Goal: Check status: Check status

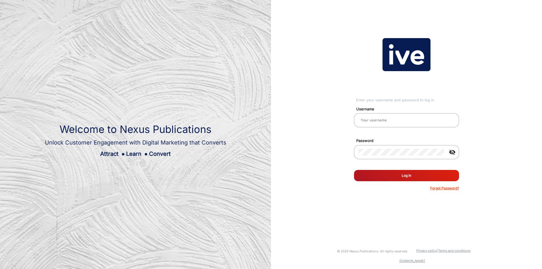
type input "[PERSON_NAME]"
click at [395, 175] on button "Log In" at bounding box center [406, 175] width 105 height 11
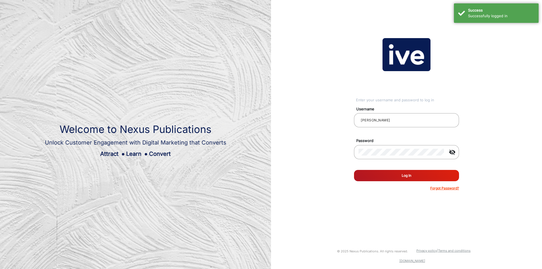
click at [390, 175] on button "Log In" at bounding box center [406, 175] width 105 height 11
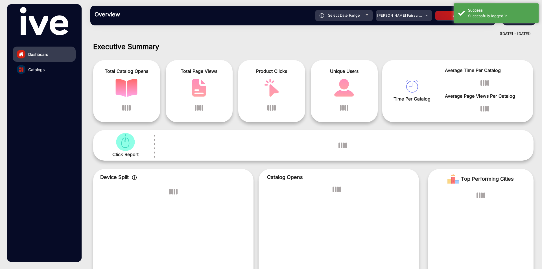
scroll to position [4, 0]
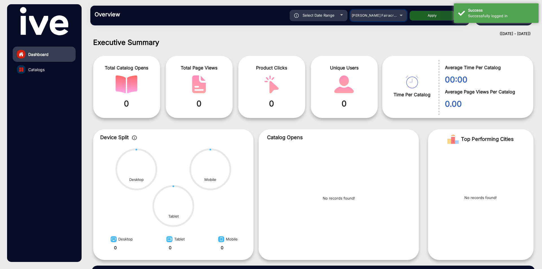
click at [355, 18] on div "[PERSON_NAME] Fairacre Farms" at bounding box center [374, 15] width 45 height 7
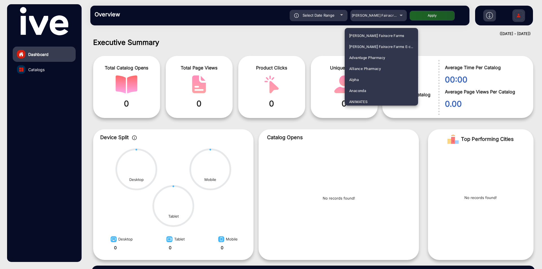
click at [328, 20] on div at bounding box center [271, 134] width 542 height 269
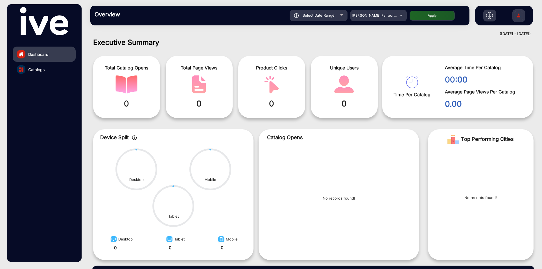
click at [328, 20] on div "Select Date Range" at bounding box center [319, 15] width 58 height 11
type input "[DATE]"
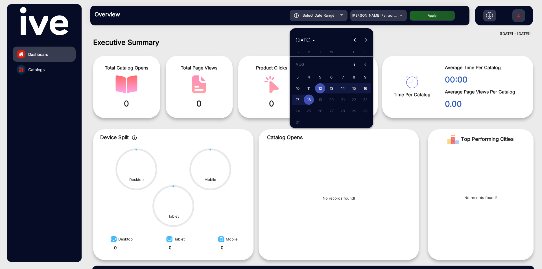
click at [355, 39] on button "Previous month" at bounding box center [354, 39] width 11 height 11
click at [293, 75] on span "1" at bounding box center [297, 76] width 10 height 10
type input "[DATE]"
click at [356, 40] on button "Previous month" at bounding box center [354, 39] width 11 height 11
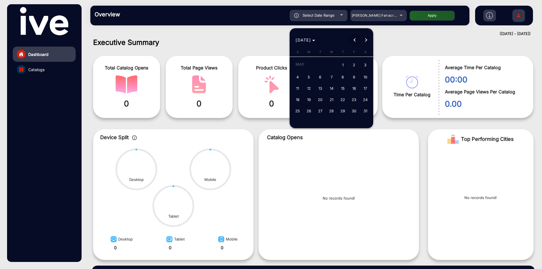
click at [356, 40] on button "Previous month" at bounding box center [354, 39] width 11 height 11
click at [361, 64] on span "1" at bounding box center [365, 66] width 10 height 12
type input "[DATE]"
click at [366, 40] on button "Next month" at bounding box center [365, 39] width 11 height 11
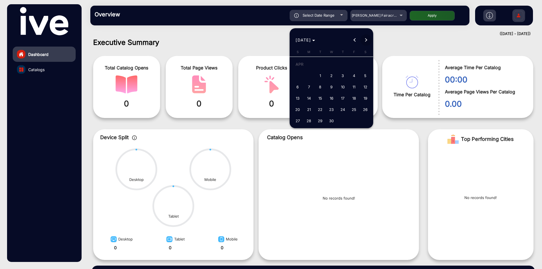
click at [366, 40] on button "Next month" at bounding box center [365, 39] width 11 height 11
click at [366, 38] on span "Next month" at bounding box center [365, 39] width 11 height 11
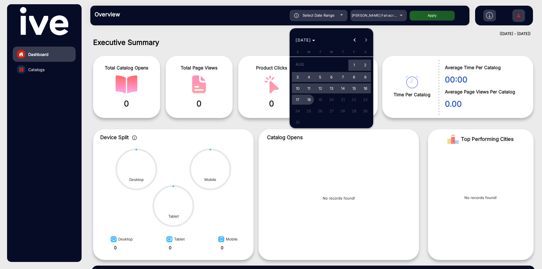
click at [309, 100] on span "18" at bounding box center [309, 100] width 10 height 10
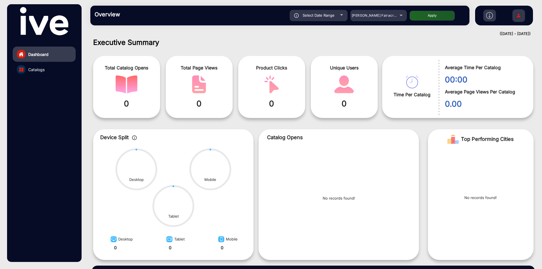
type input "[DATE]"
click at [424, 17] on button "Apply" at bounding box center [432, 16] width 45 height 10
type input "[DATE]"
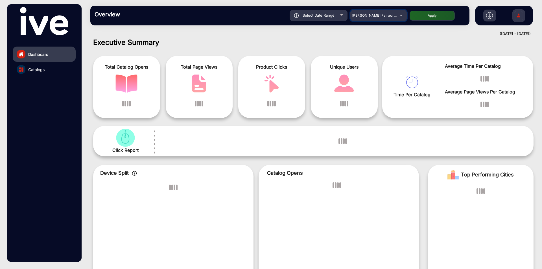
click at [381, 14] on span "[PERSON_NAME] Fairacre Farms" at bounding box center [380, 15] width 56 height 4
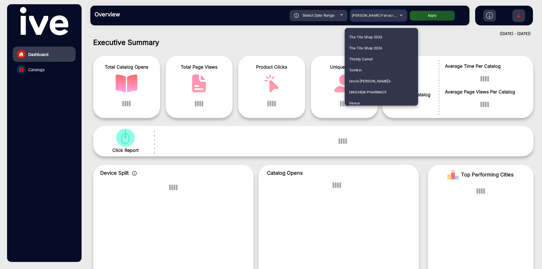
scroll to position [1710, 0]
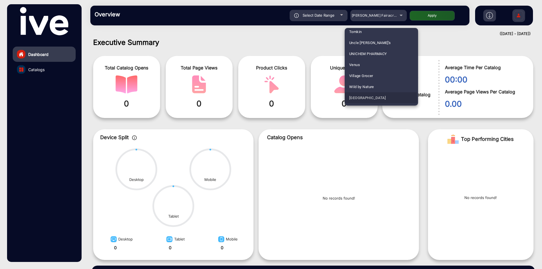
click at [364, 98] on span "[GEOGRAPHIC_DATA]" at bounding box center [367, 97] width 36 height 11
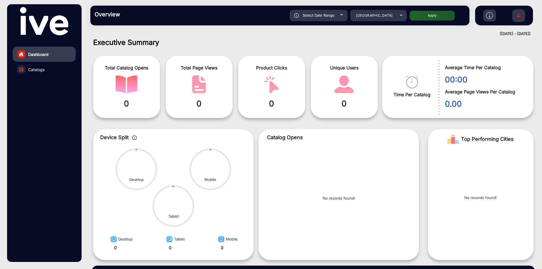
click at [430, 11] on button "Apply" at bounding box center [432, 16] width 45 height 10
type input "[DATE]"
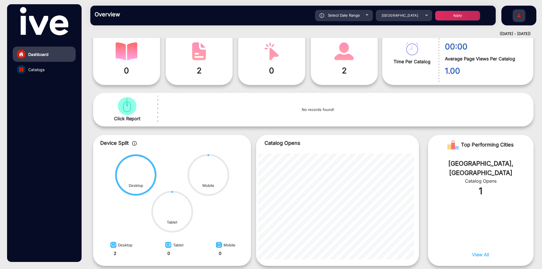
scroll to position [0, 0]
